Goal: Information Seeking & Learning: Learn about a topic

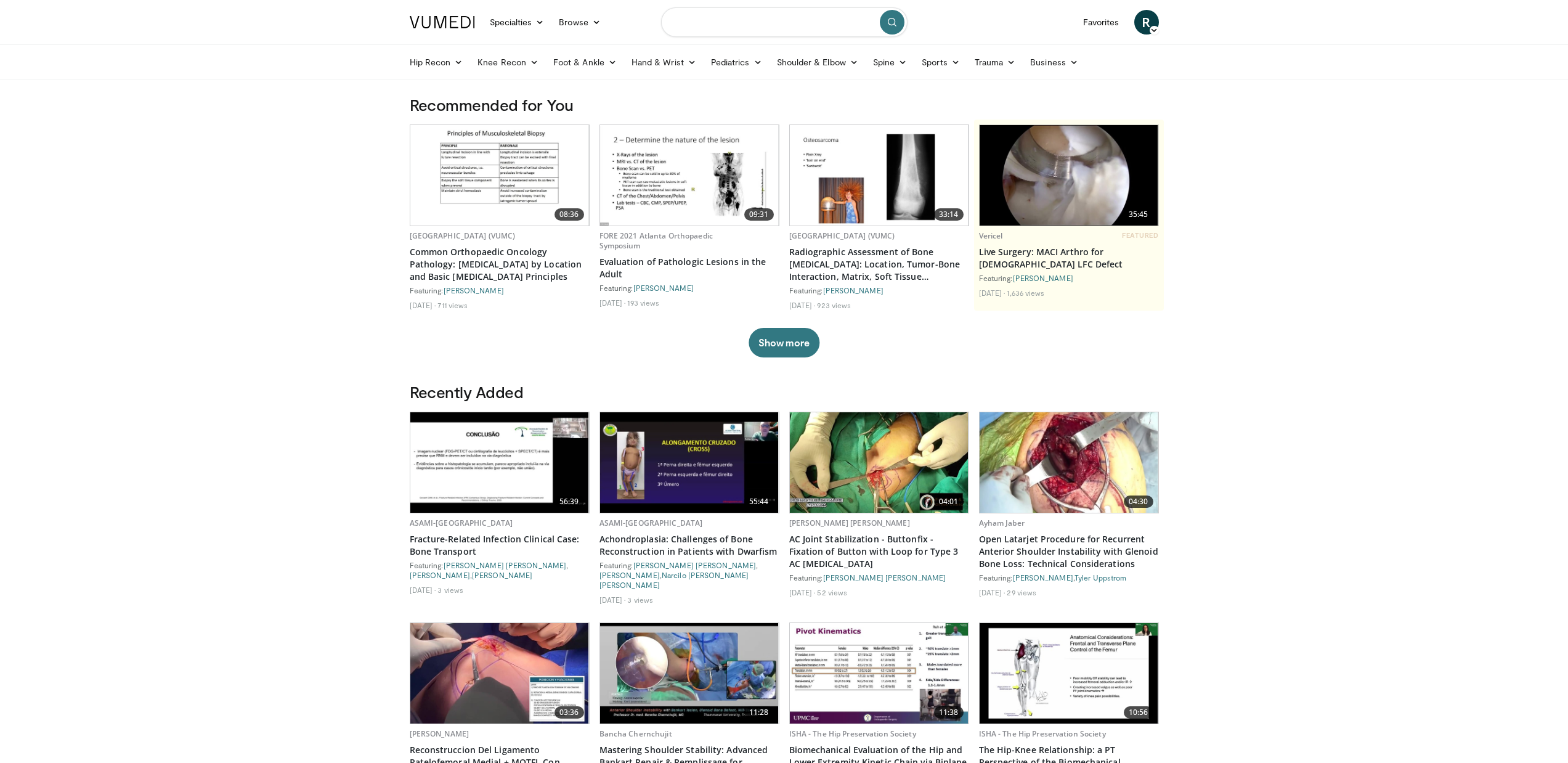
click at [733, 19] on input "Search topics, interventions" at bounding box center [784, 22] width 246 height 30
type input "****"
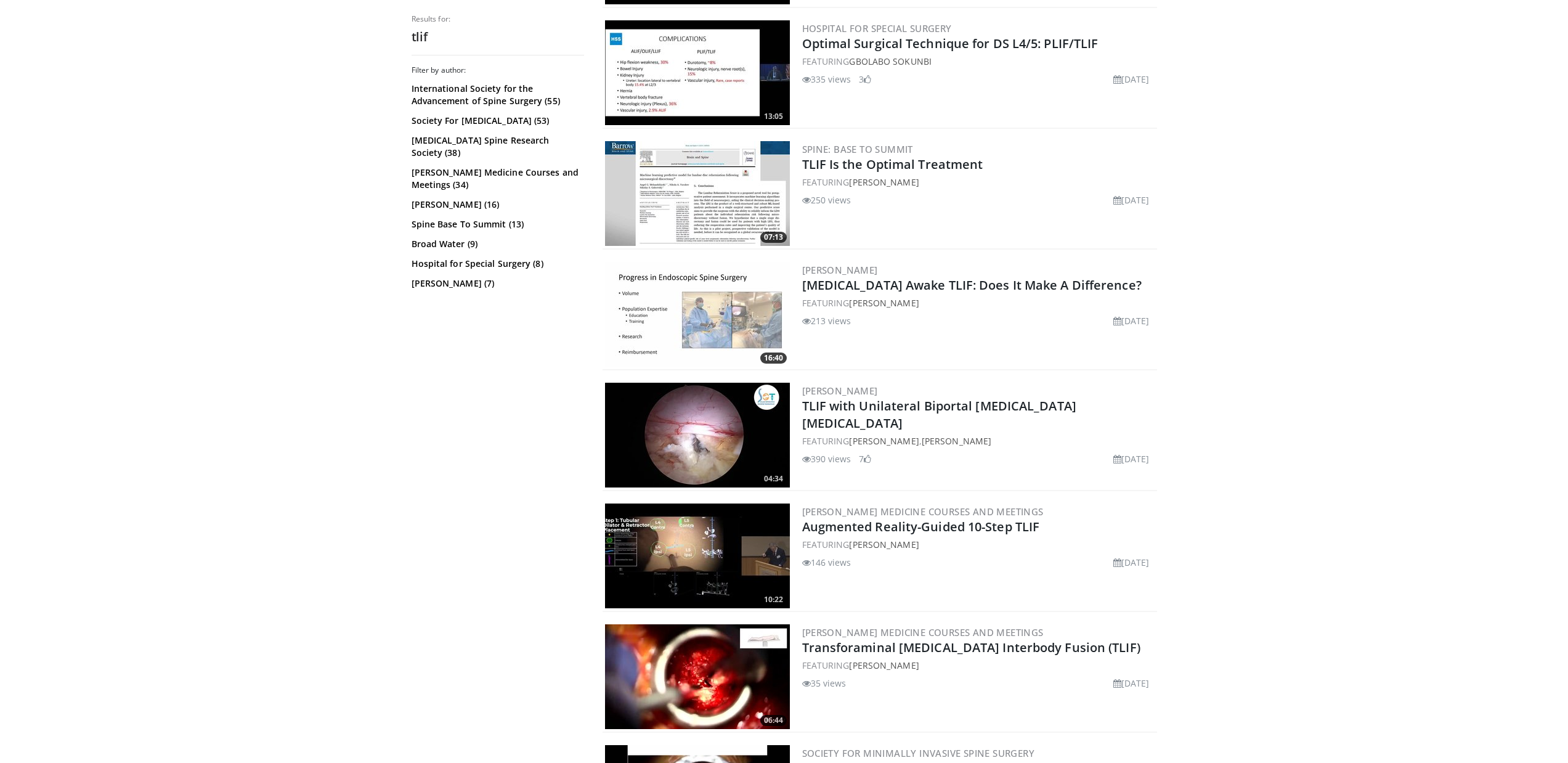
scroll to position [454, 0]
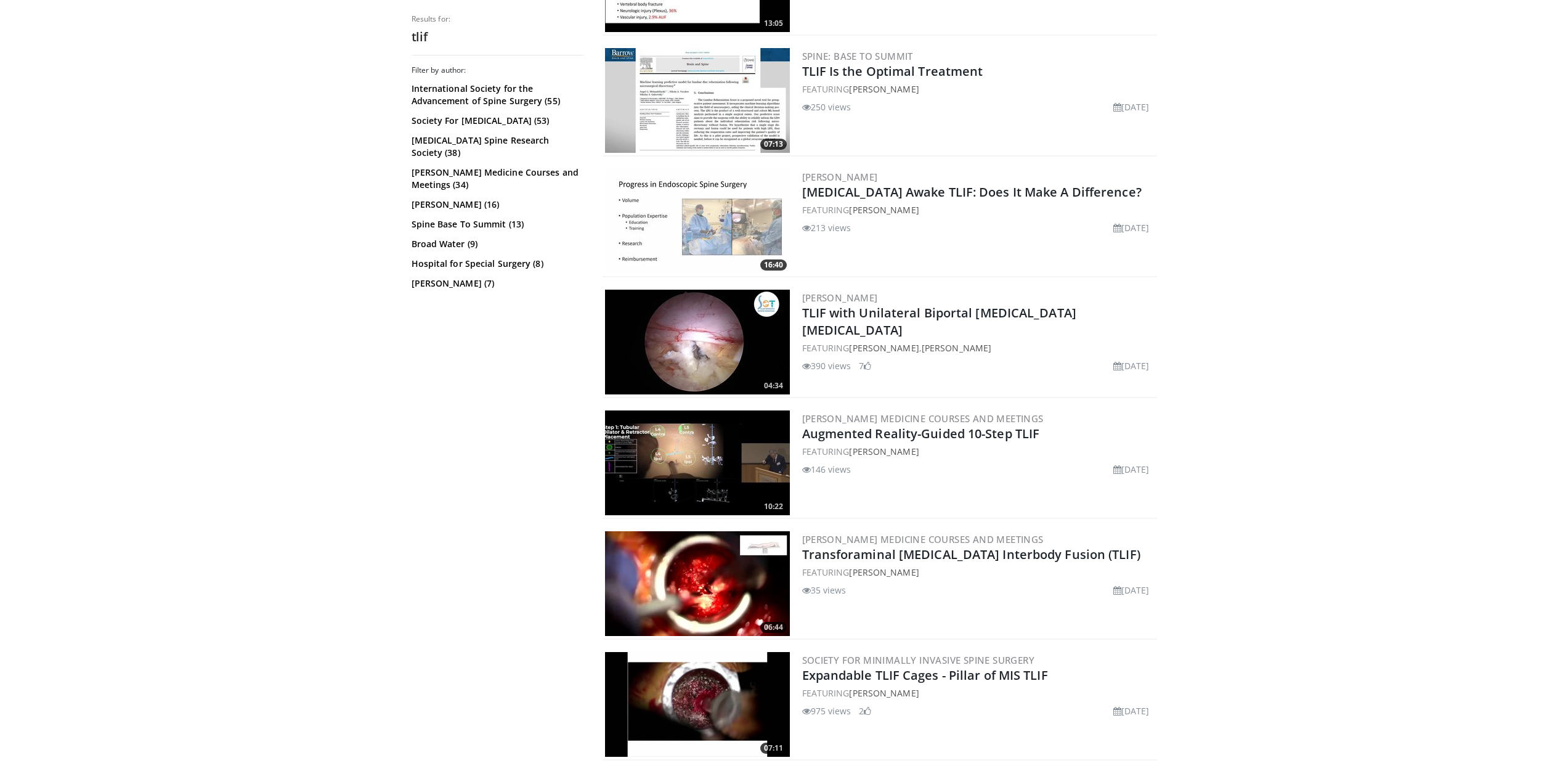
click at [690, 585] on img at bounding box center [697, 584] width 185 height 105
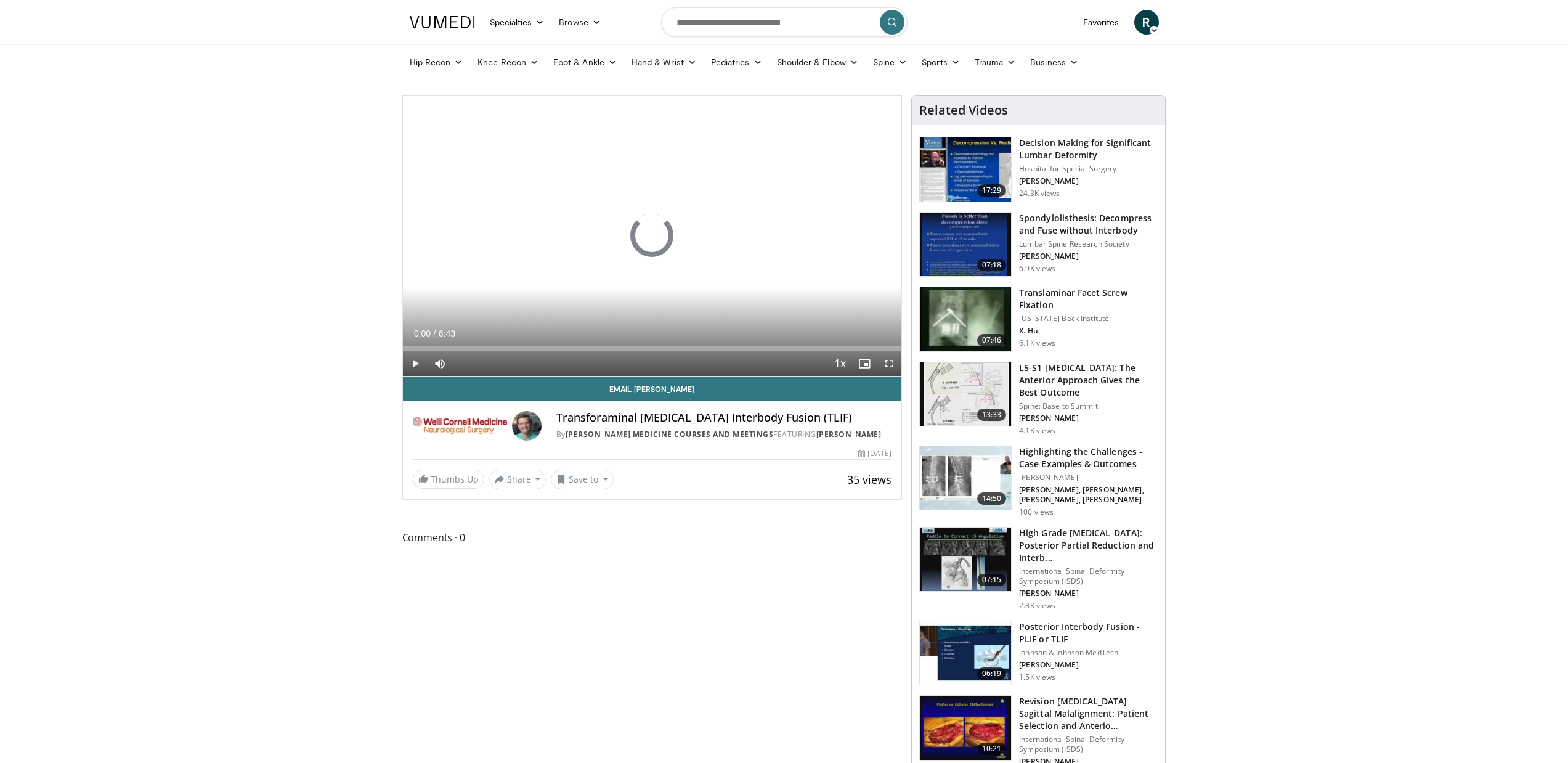
click at [888, 363] on span "Video Player" at bounding box center [889, 363] width 25 height 25
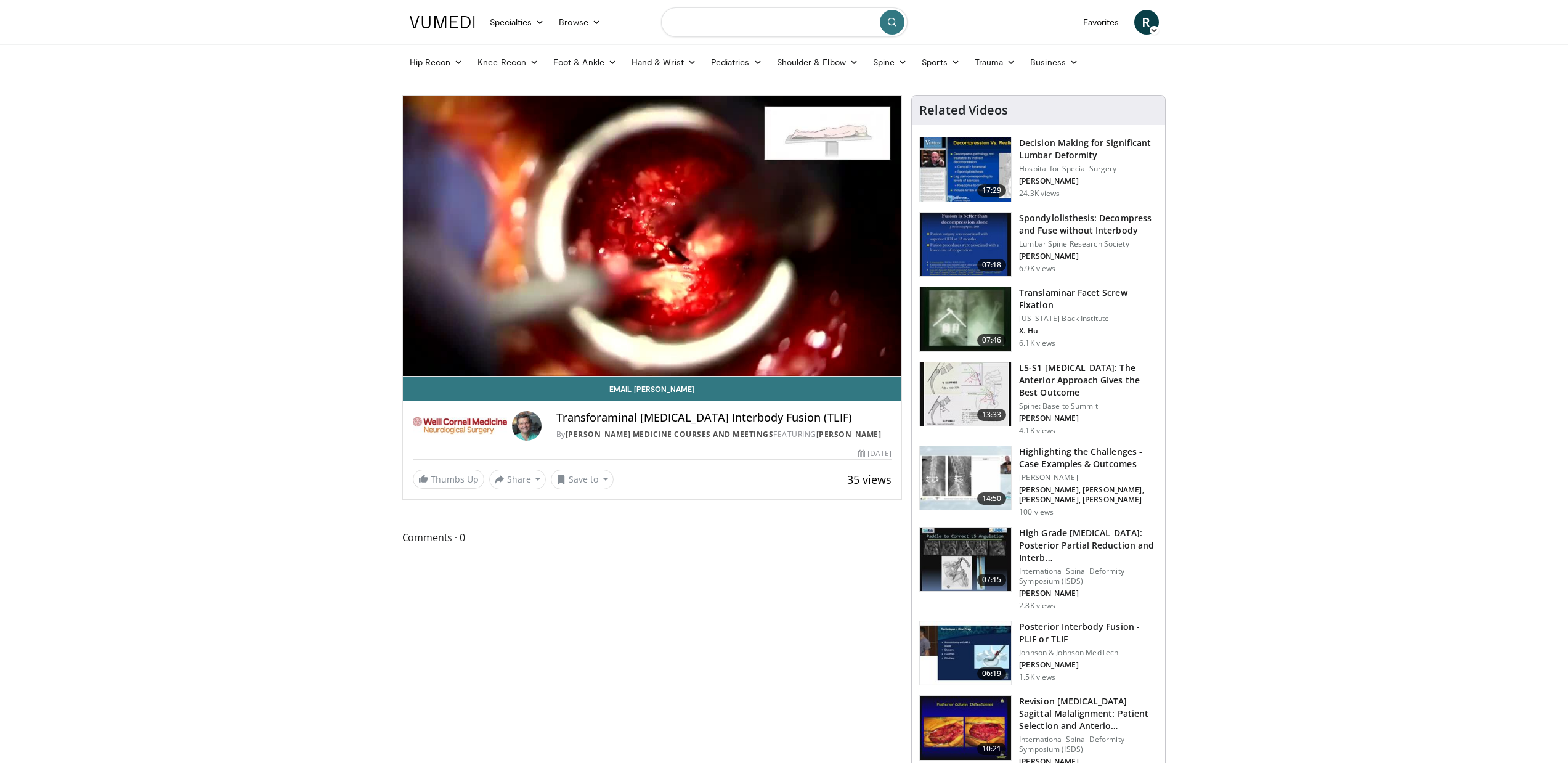
click at [756, 7] on input "Search topics, interventions" at bounding box center [784, 22] width 246 height 30
type input "**********"
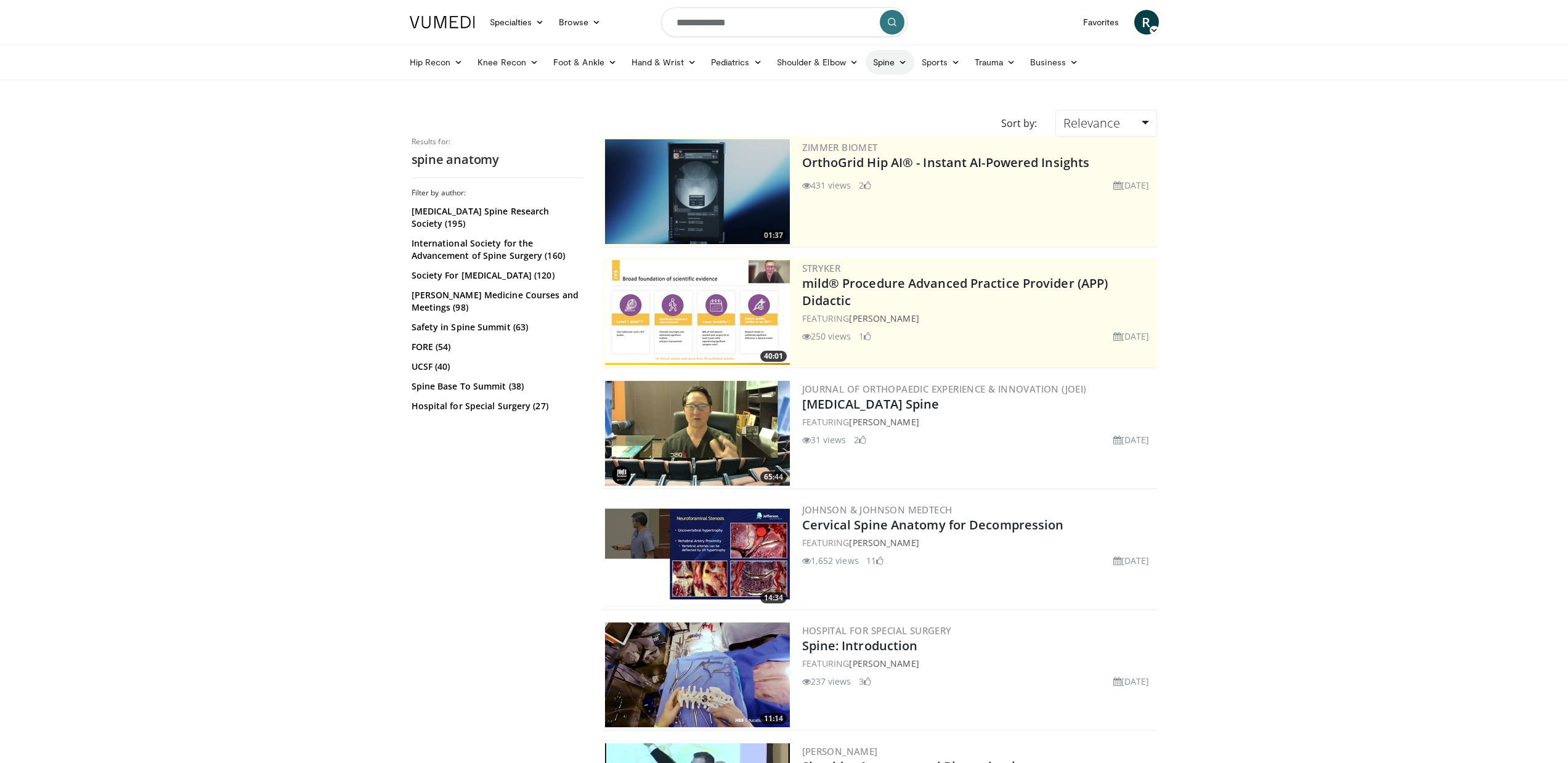
click at [907, 64] on link "Spine" at bounding box center [889, 62] width 48 height 25
click at [832, 124] on link "Lumbar Spine" at bounding box center [841, 131] width 147 height 19
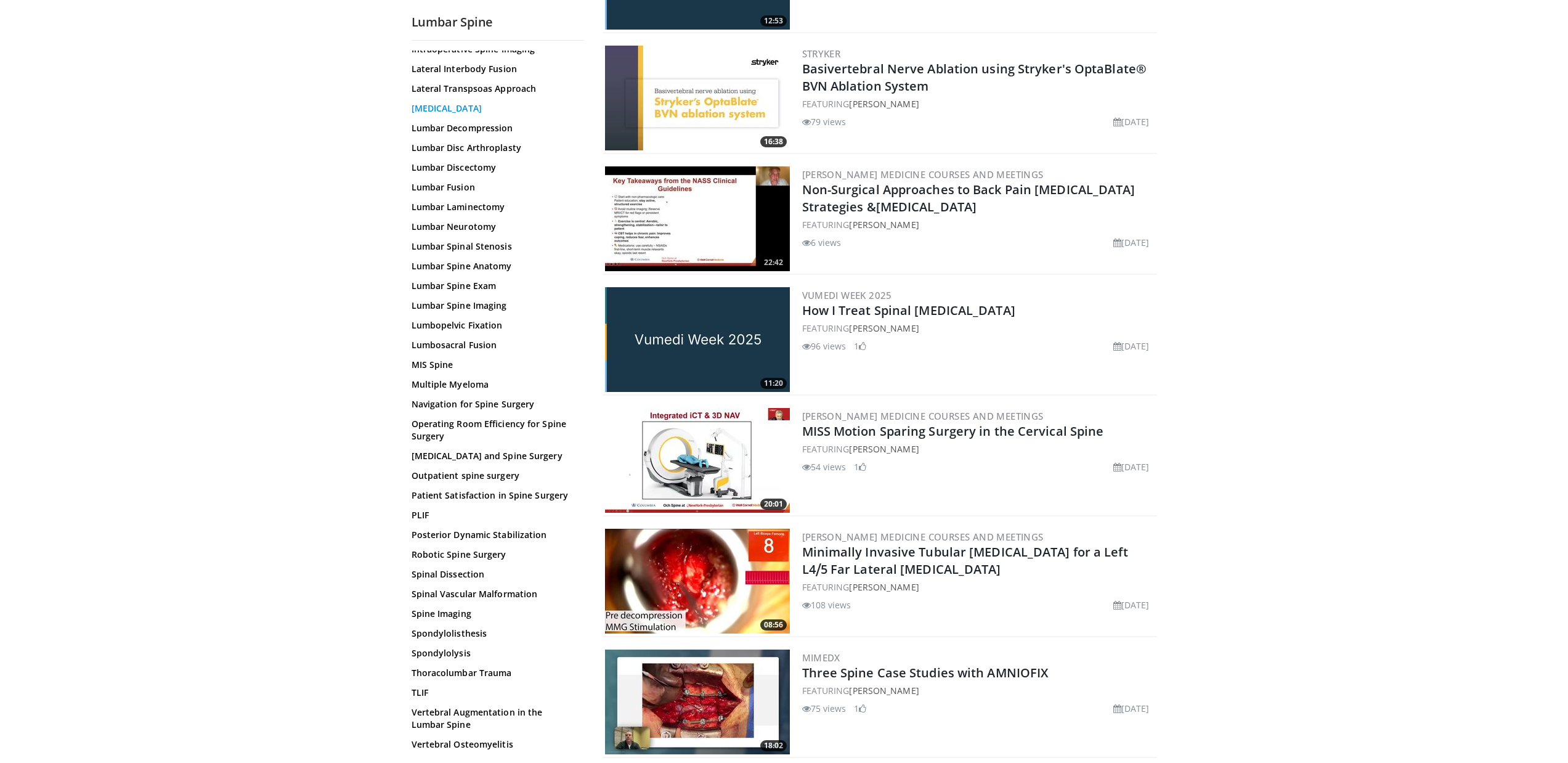
scroll to position [2305, 0]
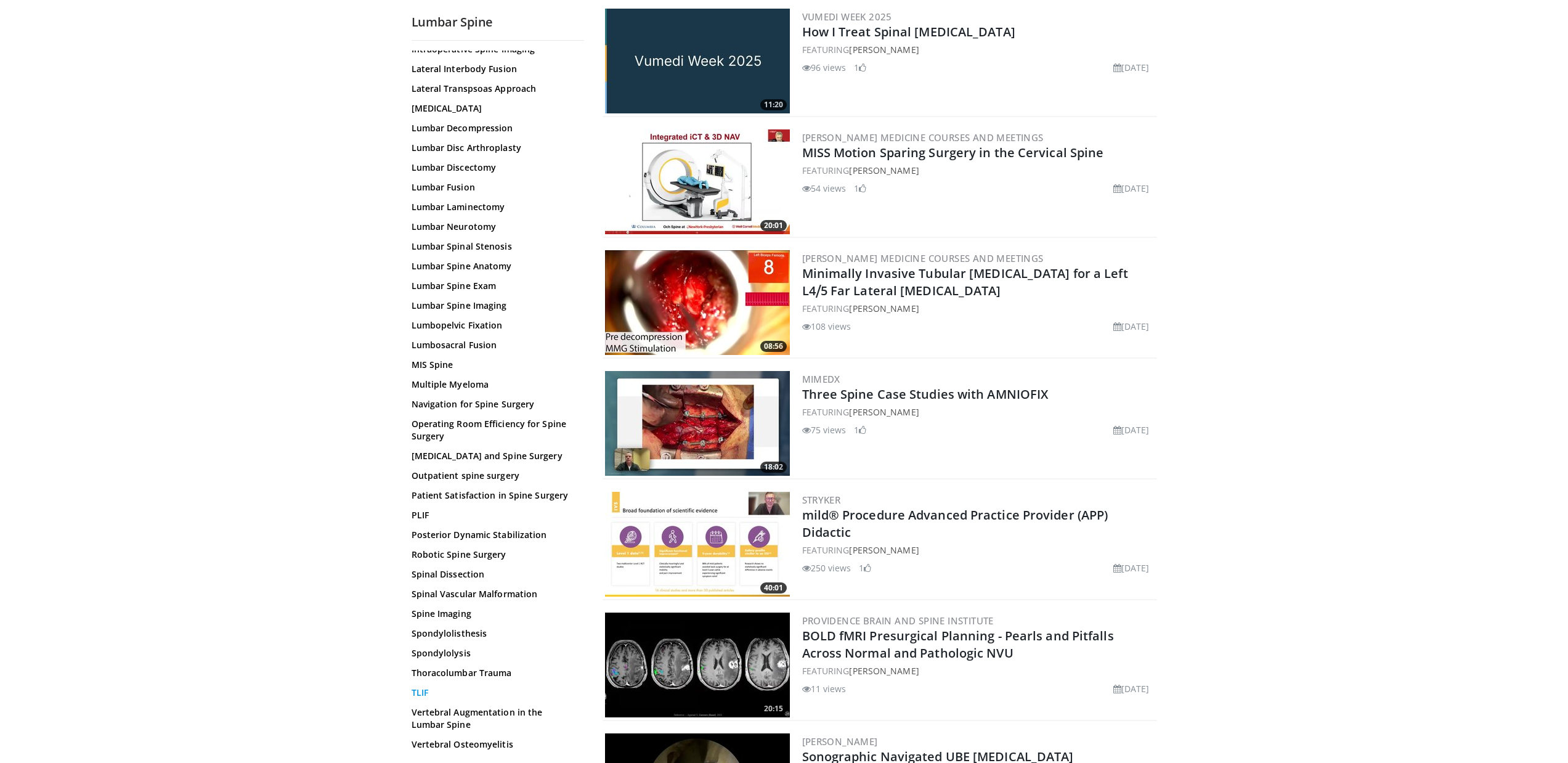
click at [422, 694] on link "TLIF" at bounding box center [495, 692] width 166 height 12
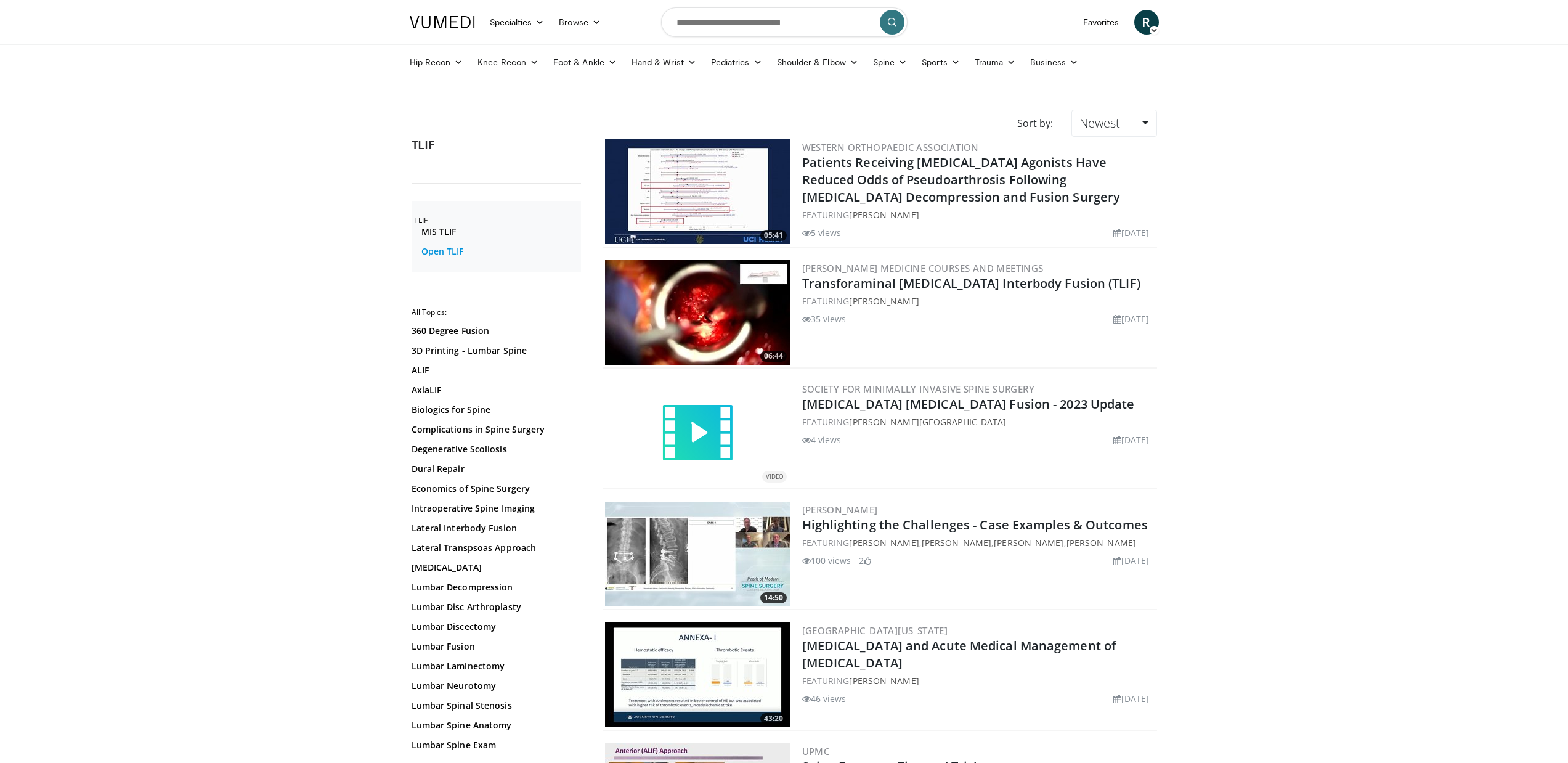
click at [439, 248] on link "Open TLIF" at bounding box center [500, 251] width 157 height 12
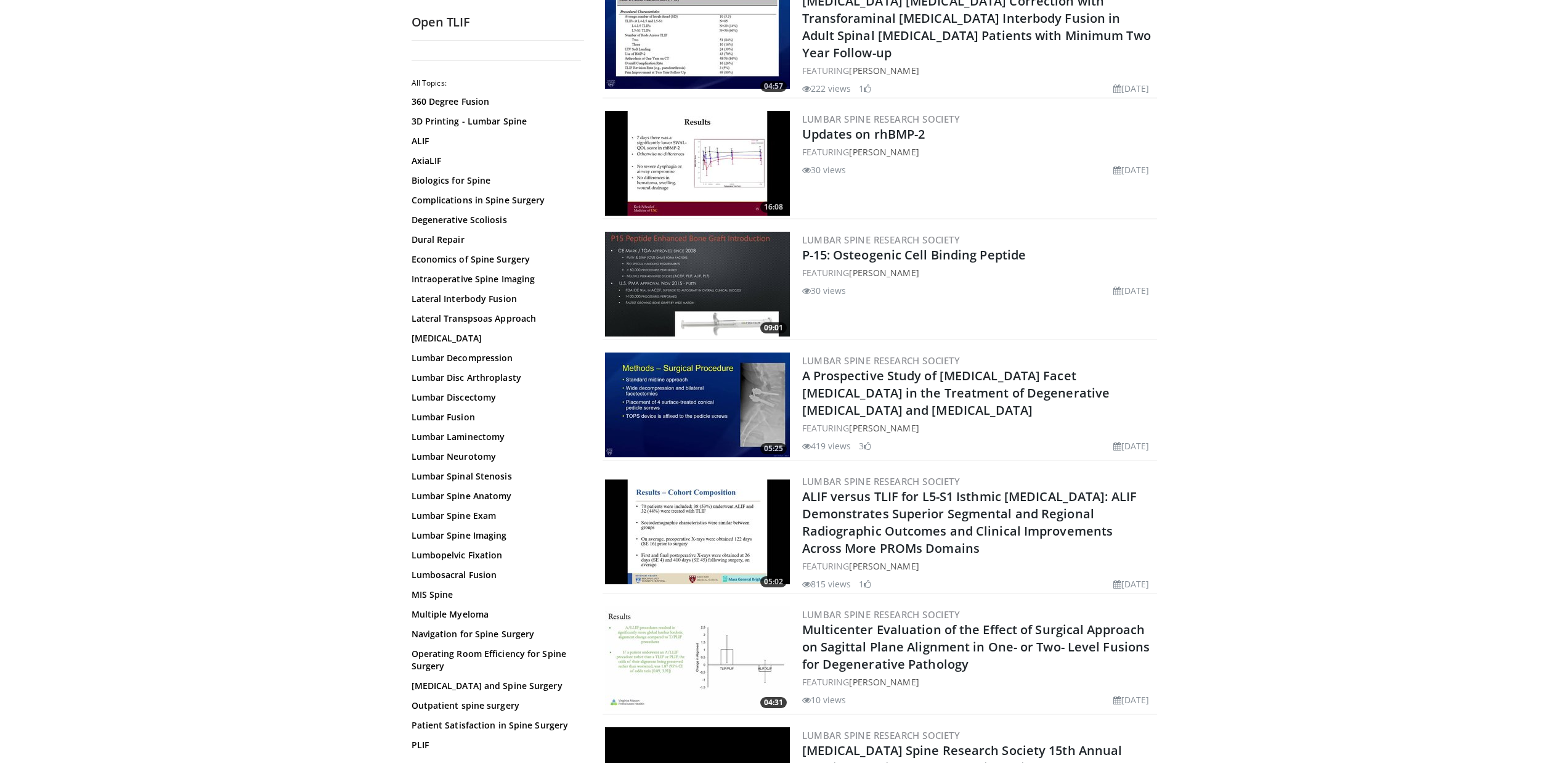
scroll to position [2586, 0]
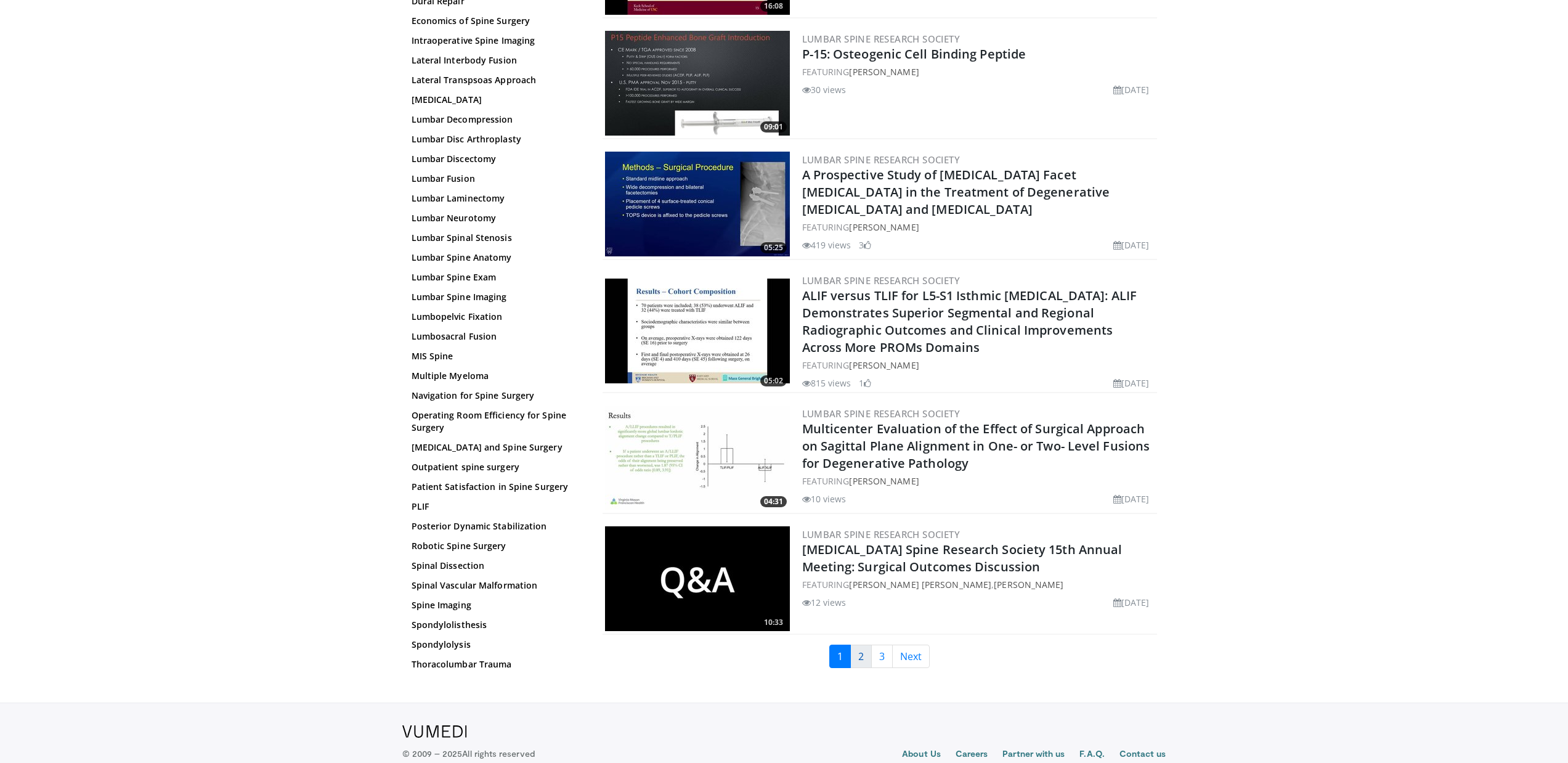
click at [855, 644] on link "2" at bounding box center [860, 656] width 22 height 23
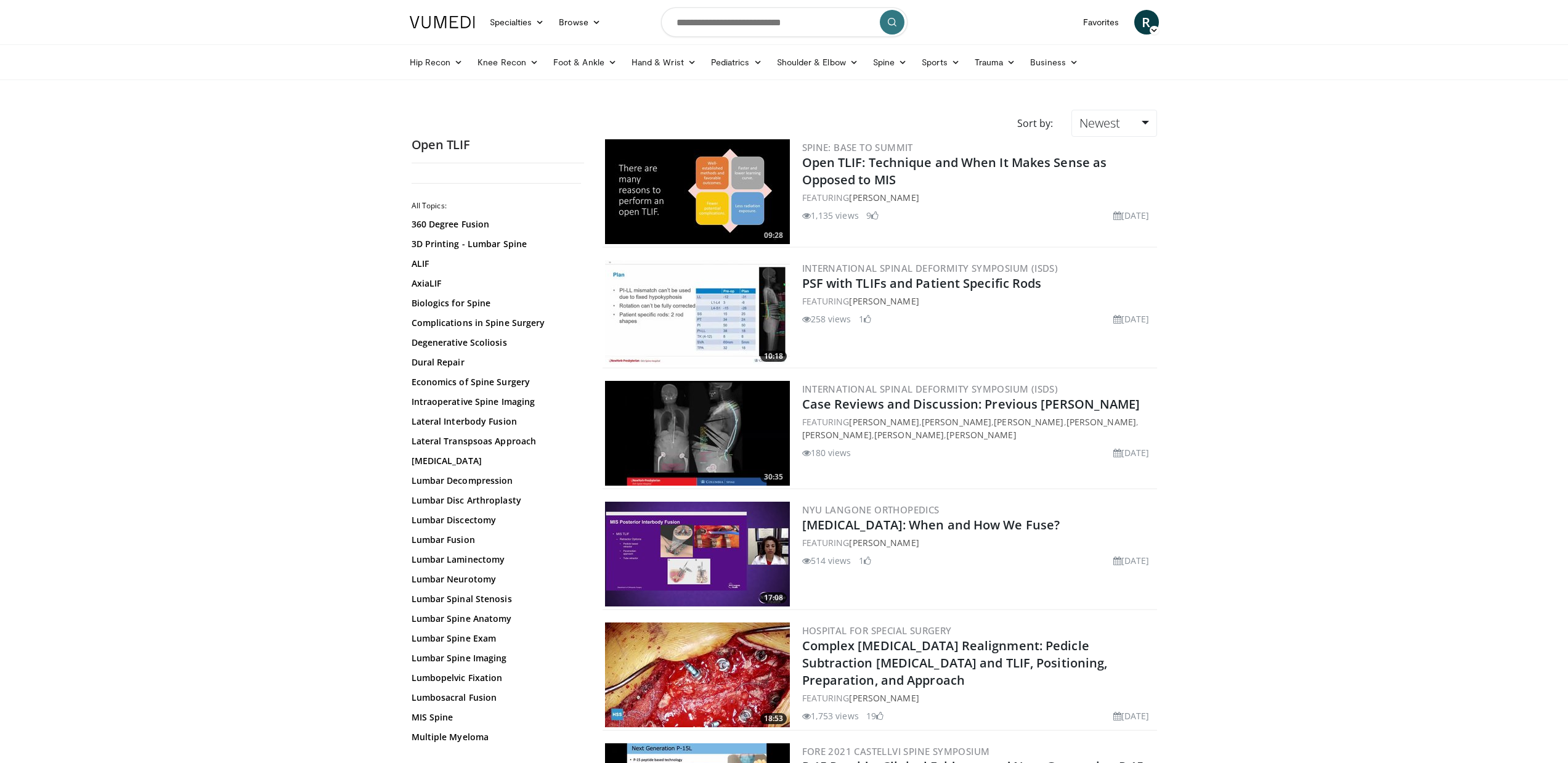
scroll to position [132, 0]
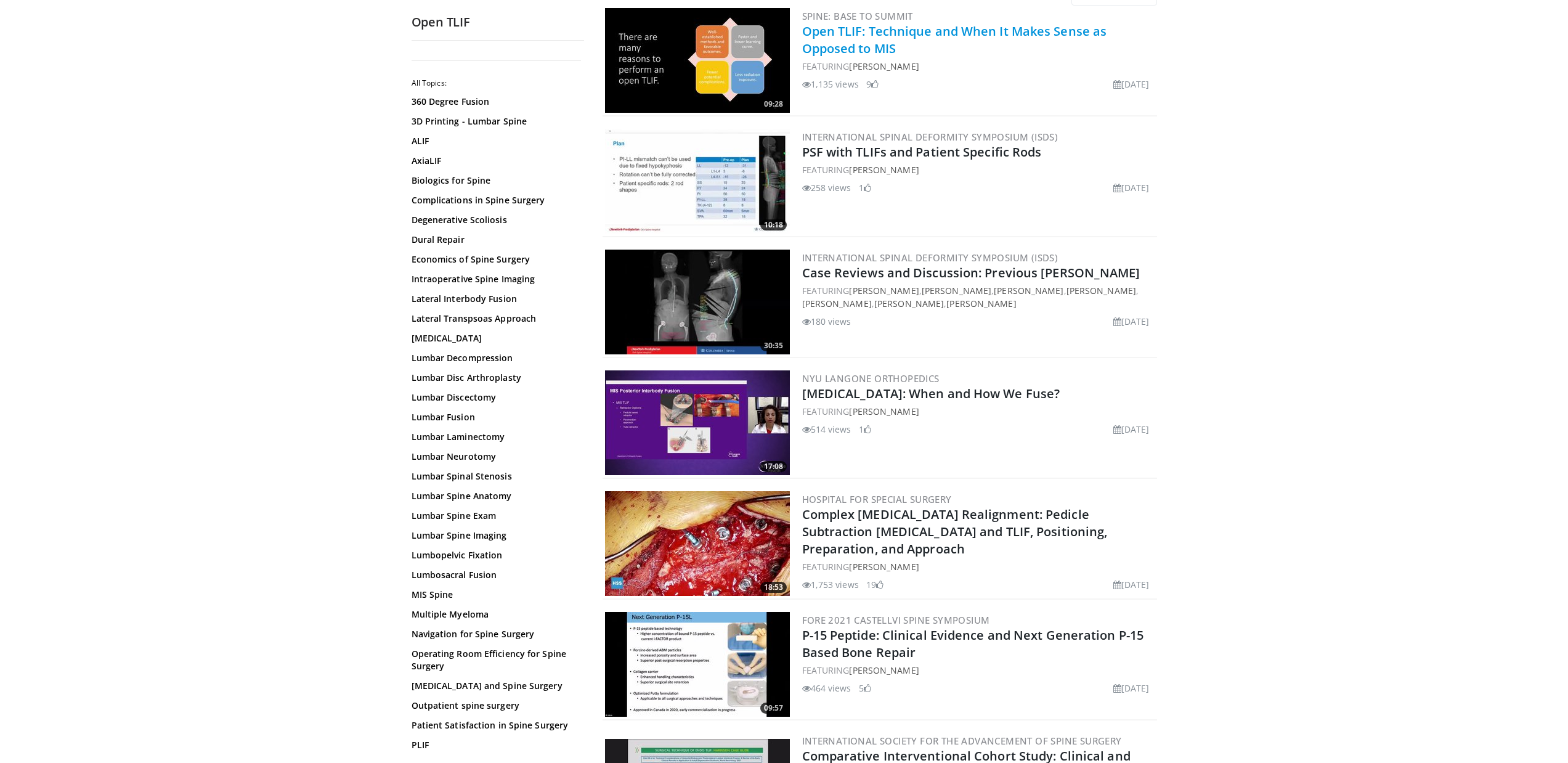
click at [821, 41] on link "Open TLIF: Technique and When It Makes Sense as Opposed to MIS" at bounding box center [955, 40] width 305 height 34
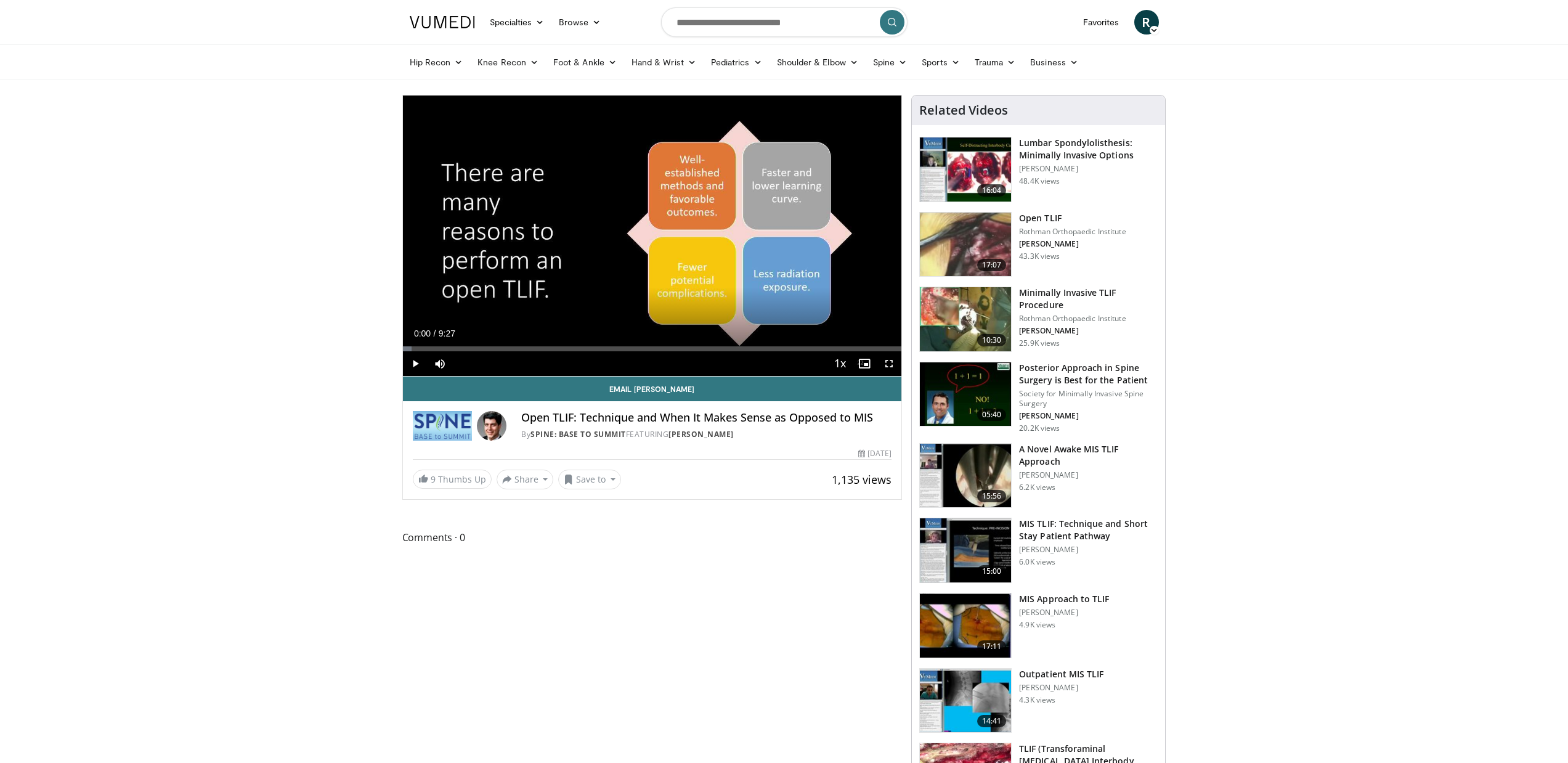
click at [420, 364] on span "Video Player" at bounding box center [415, 363] width 25 height 25
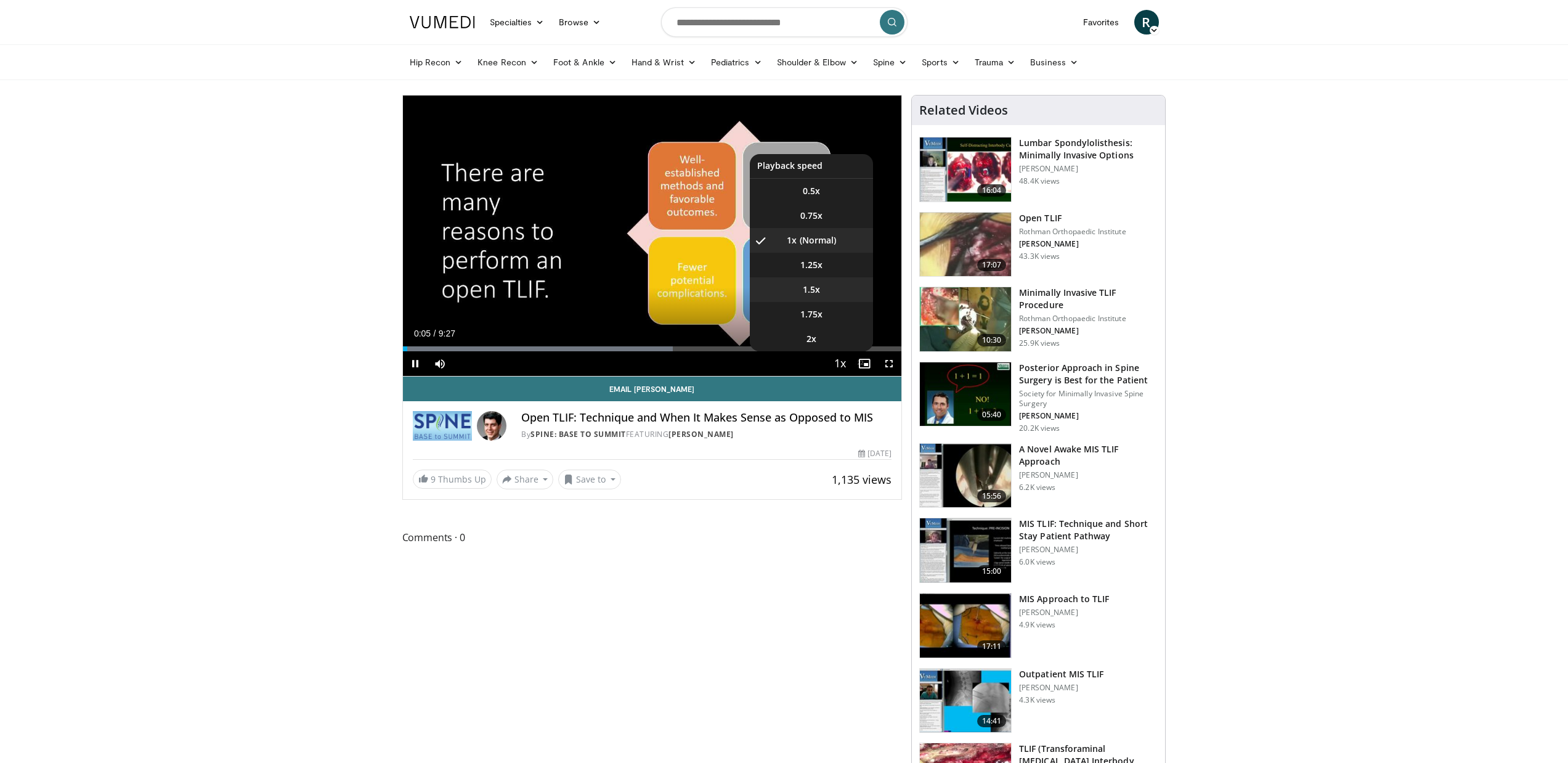
click at [823, 298] on li "1.5x" at bounding box center [811, 289] width 123 height 25
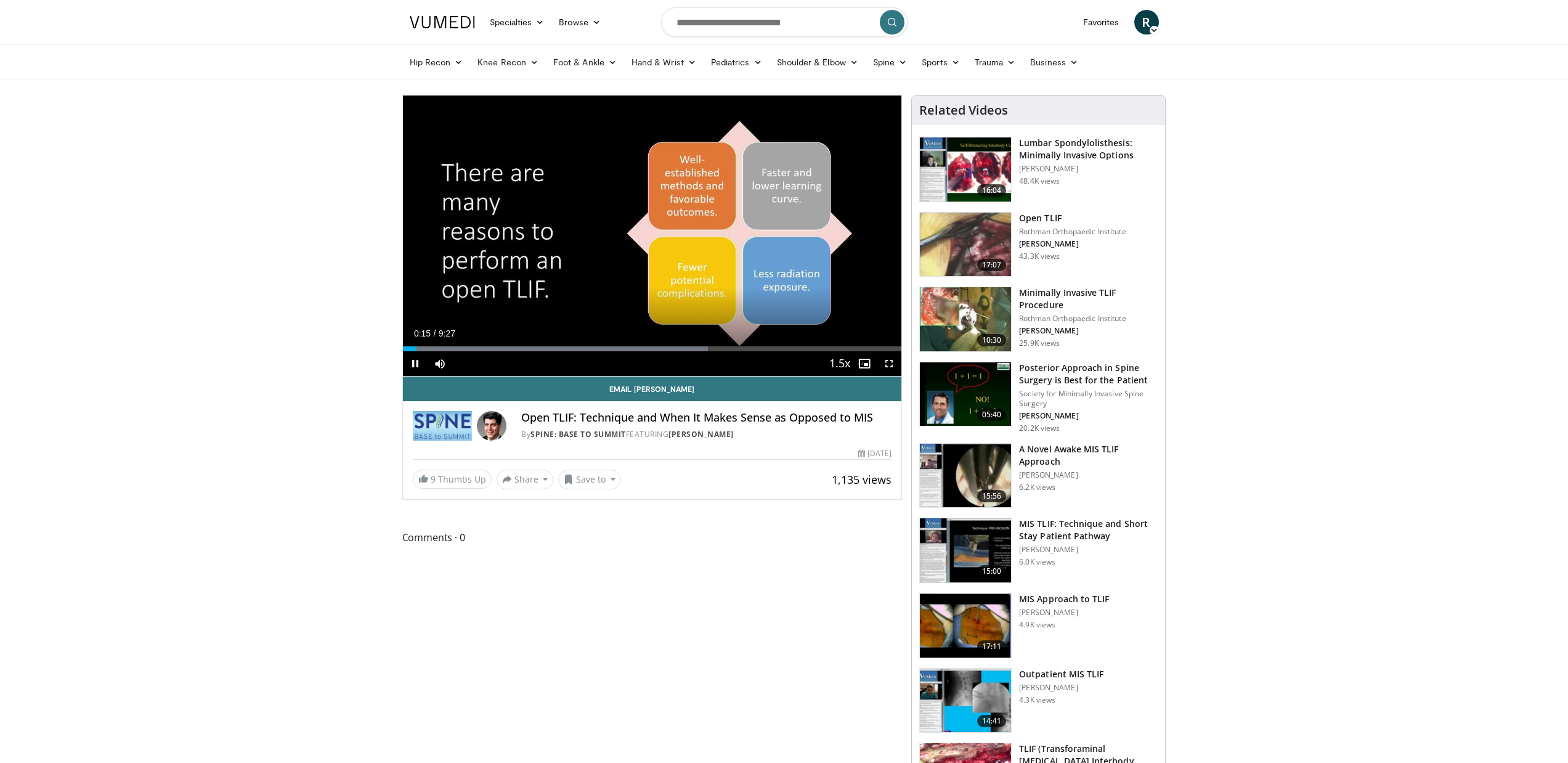
click at [890, 366] on span "Video Player" at bounding box center [889, 363] width 25 height 25
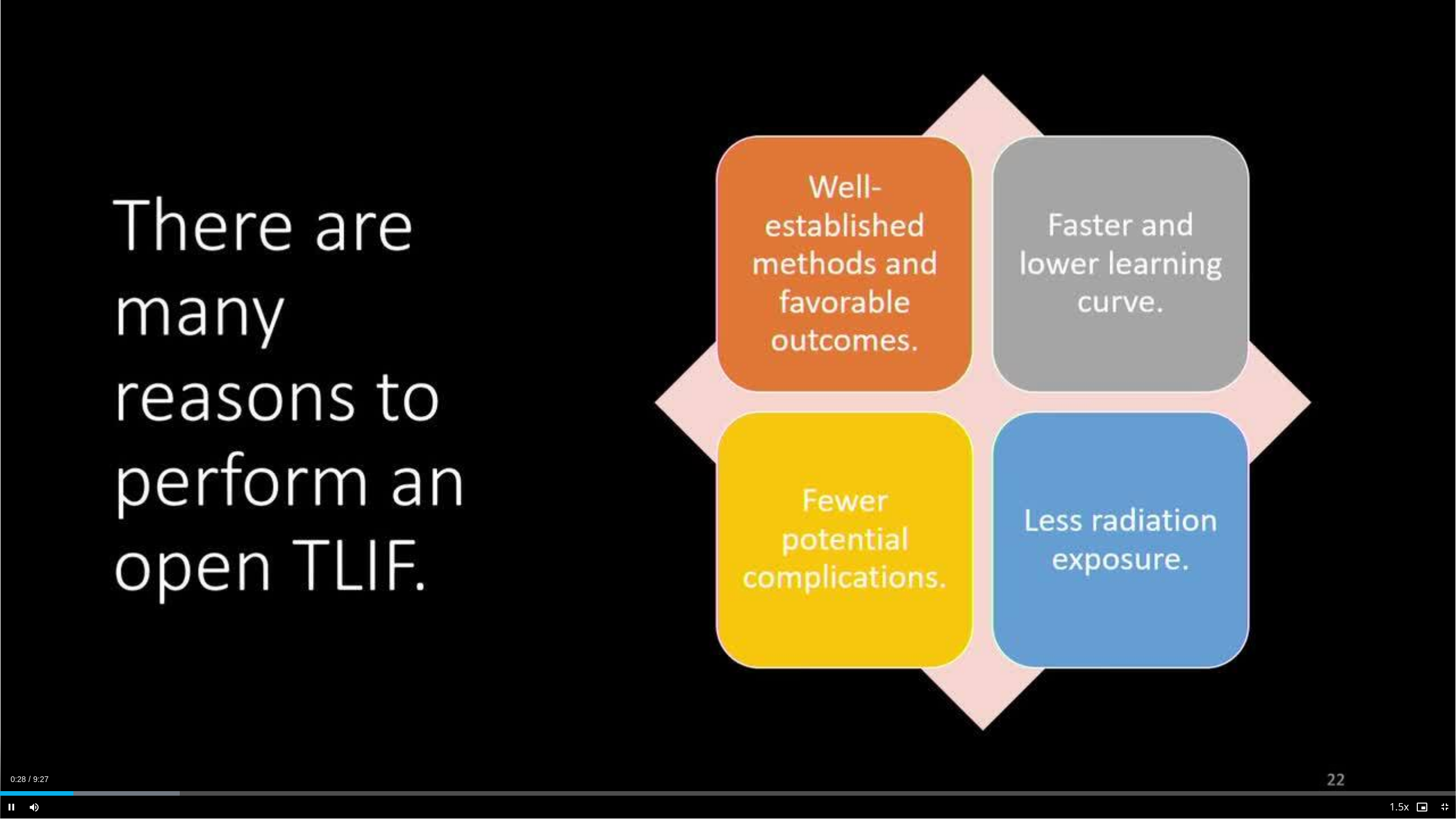
click at [1447, 703] on span "Video Player" at bounding box center [1444, 807] width 23 height 23
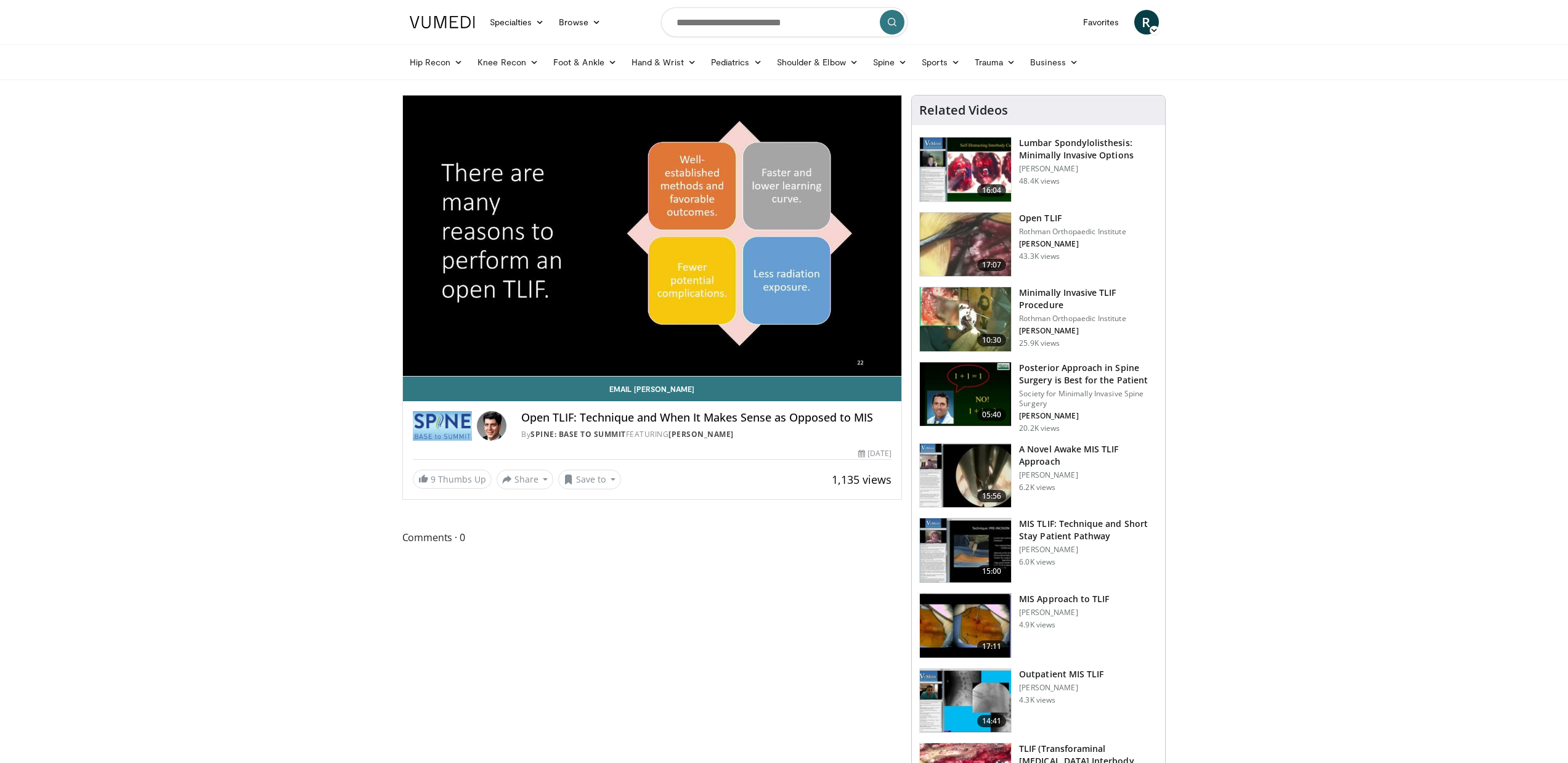
click at [953, 243] on img at bounding box center [965, 244] width 91 height 64
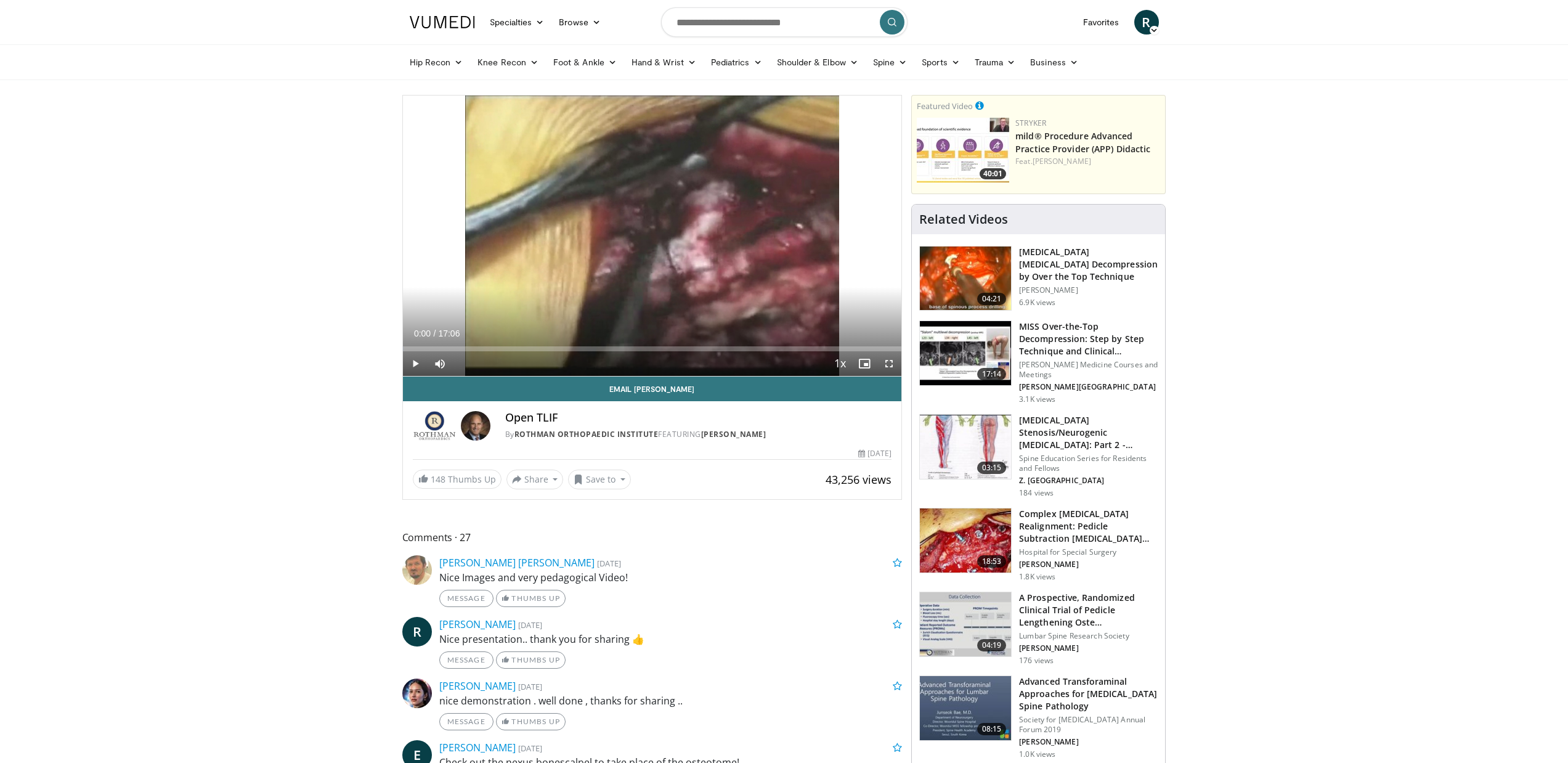
click at [415, 366] on span "Video Player" at bounding box center [415, 363] width 25 height 25
click at [886, 370] on span "Video Player" at bounding box center [889, 363] width 25 height 25
